Goal: Subscribe to service/newsletter

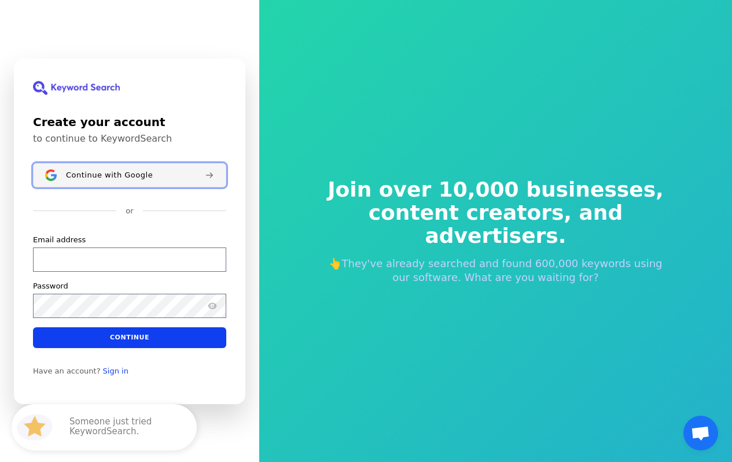
click at [91, 182] on button "Continue with Google" at bounding box center [129, 175] width 193 height 24
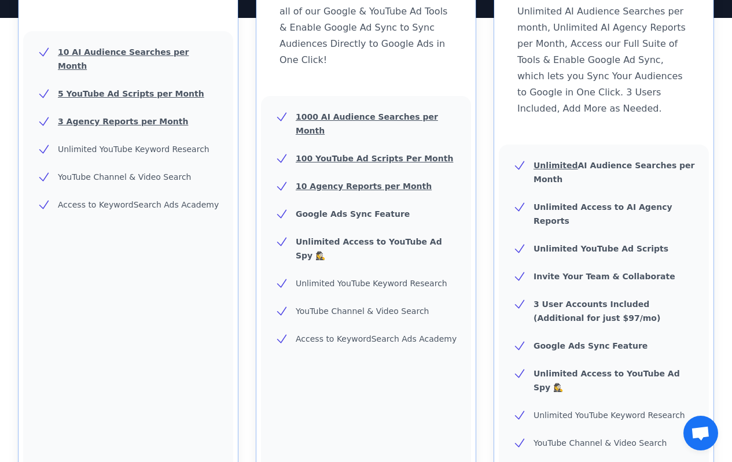
scroll to position [539, 0]
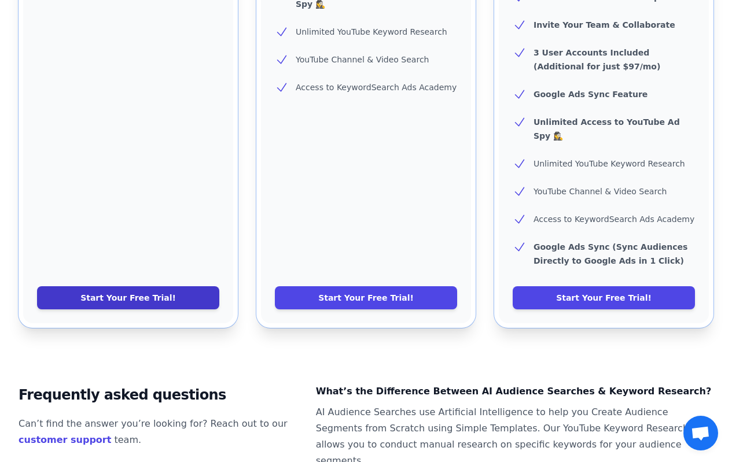
click at [182, 286] on link "Start Your Free Trial!" at bounding box center [128, 297] width 182 height 23
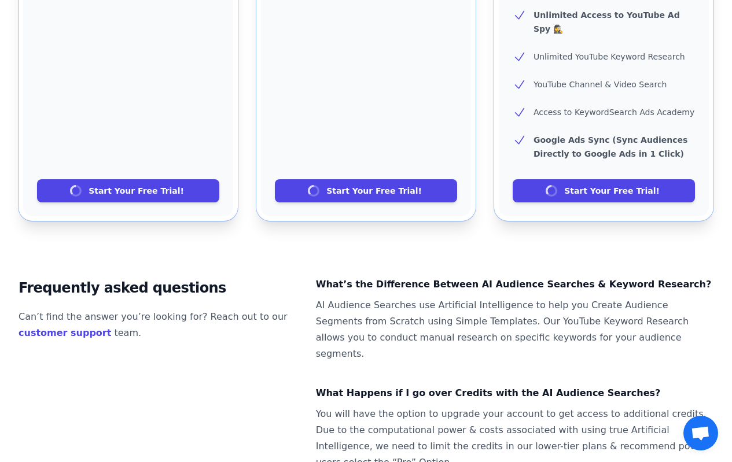
scroll to position [770, 0]
